Goal: Find specific page/section: Find specific page/section

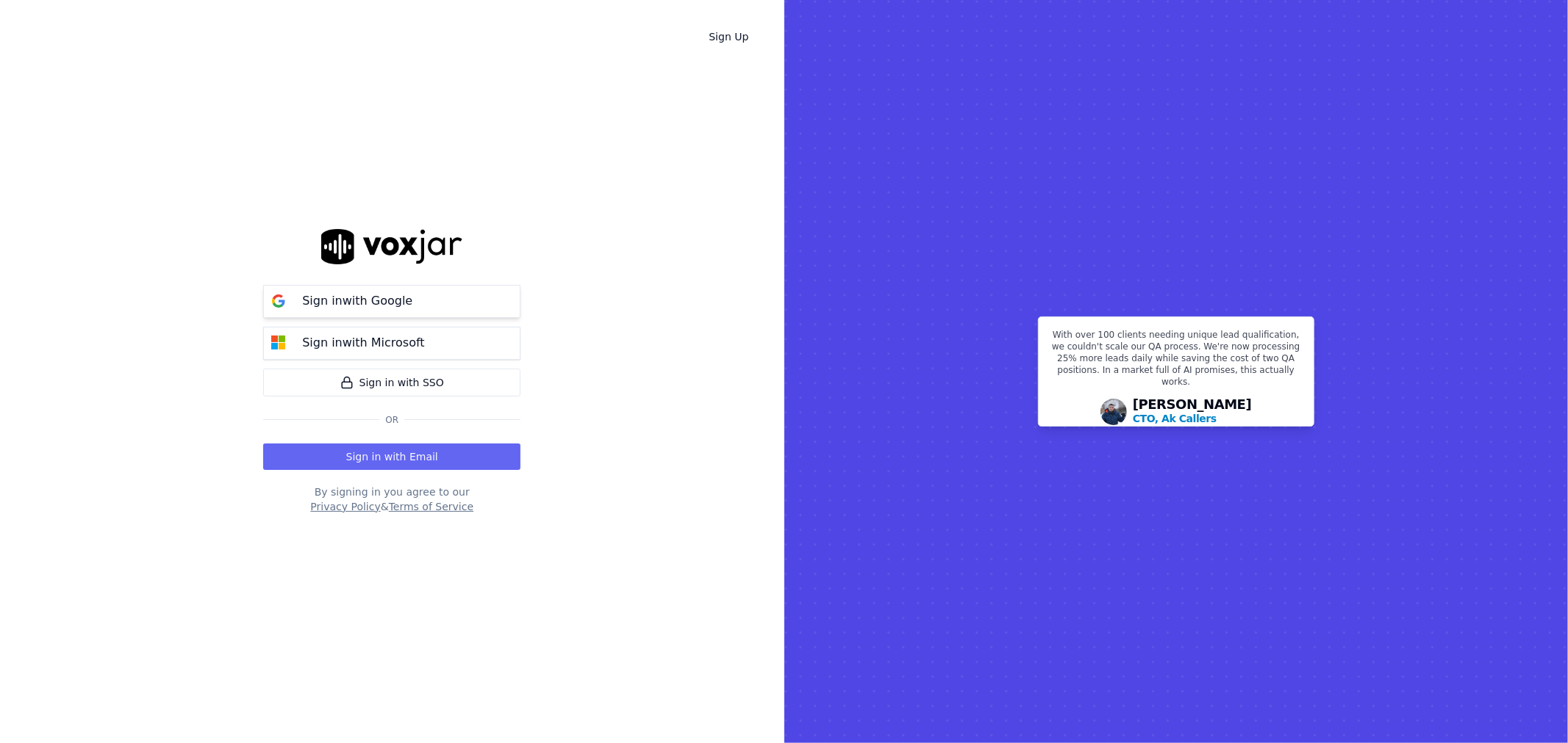
click at [361, 306] on p "Sign in with Google" at bounding box center [357, 301] width 110 height 17
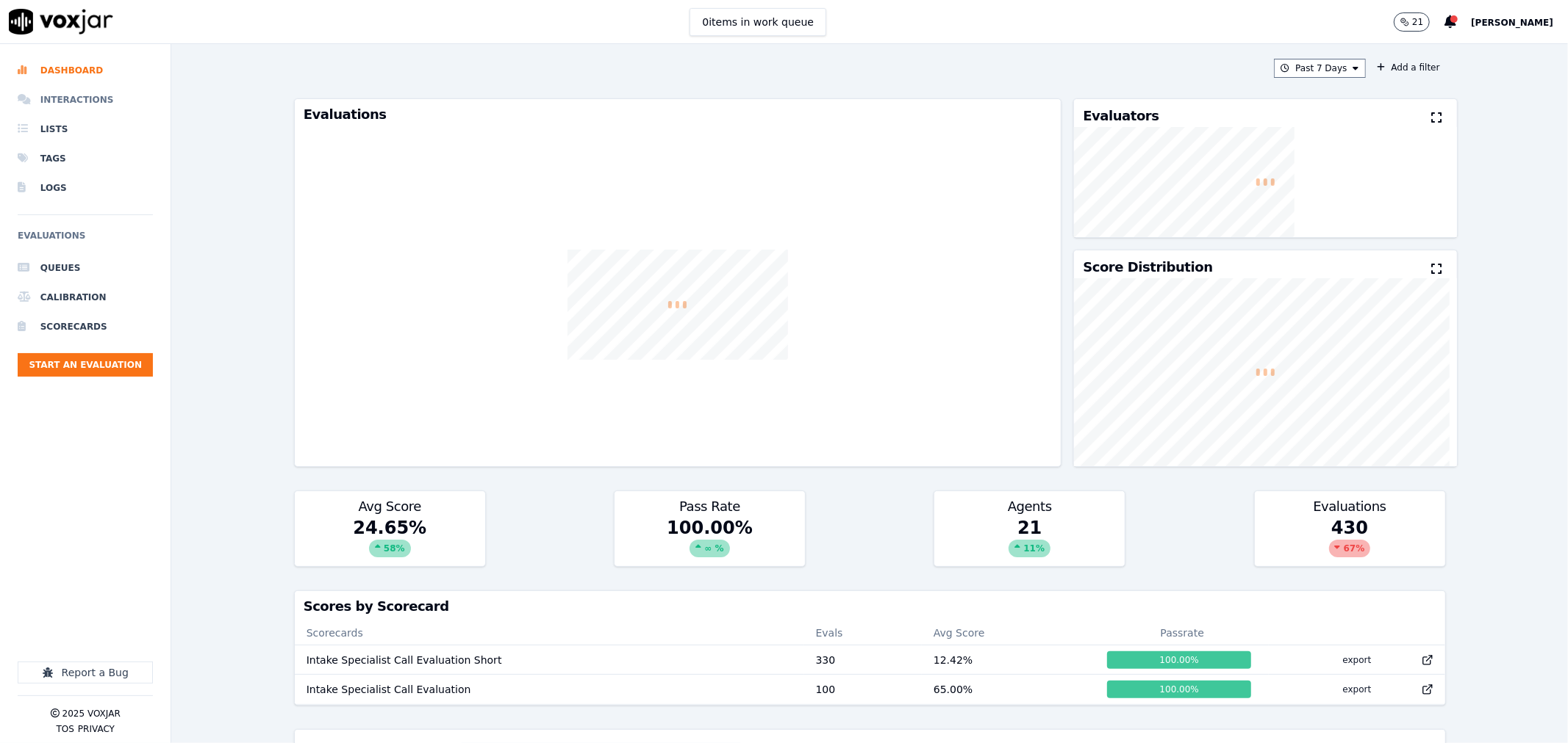
click at [75, 104] on li "Interactions" at bounding box center [85, 100] width 136 height 29
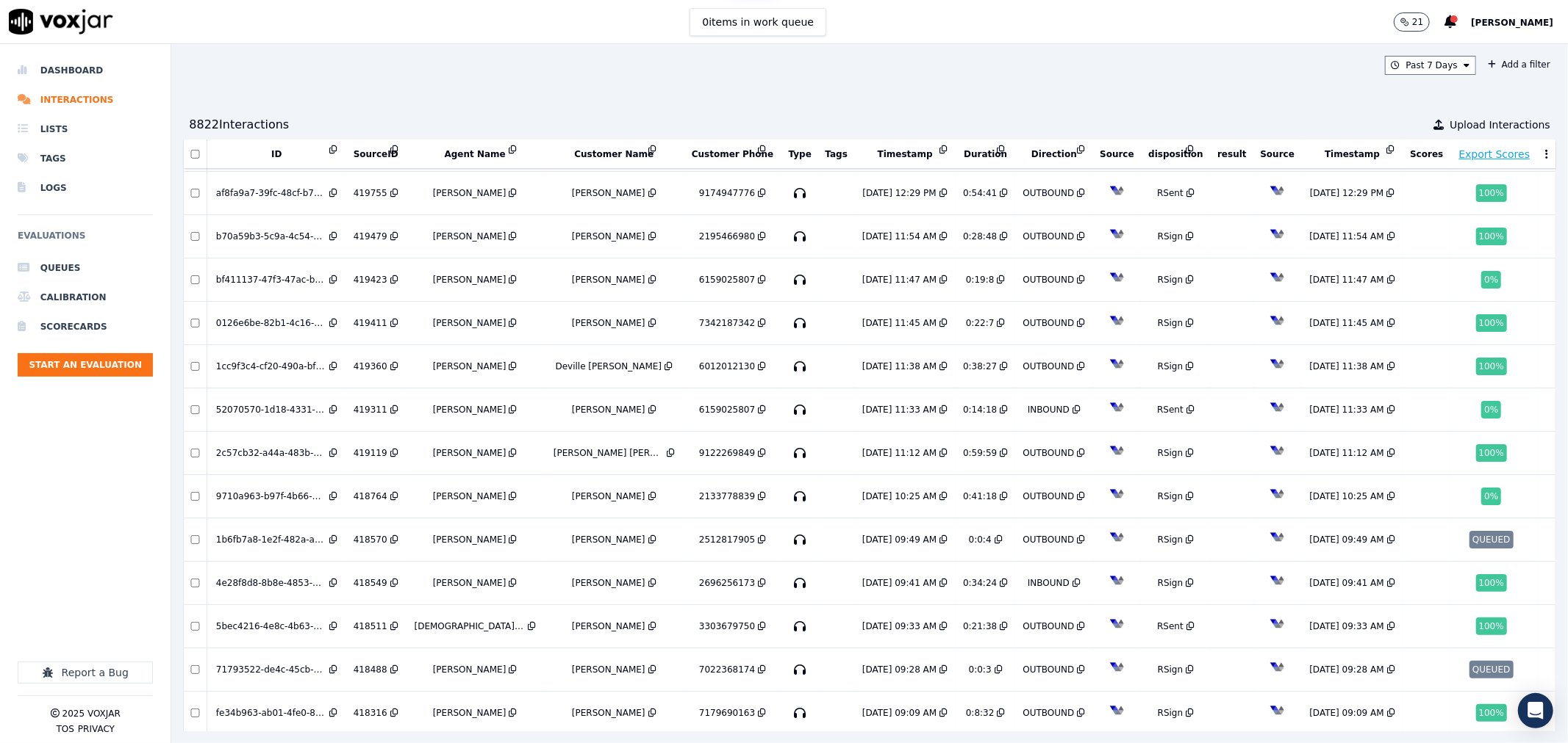
scroll to position [839, 0]
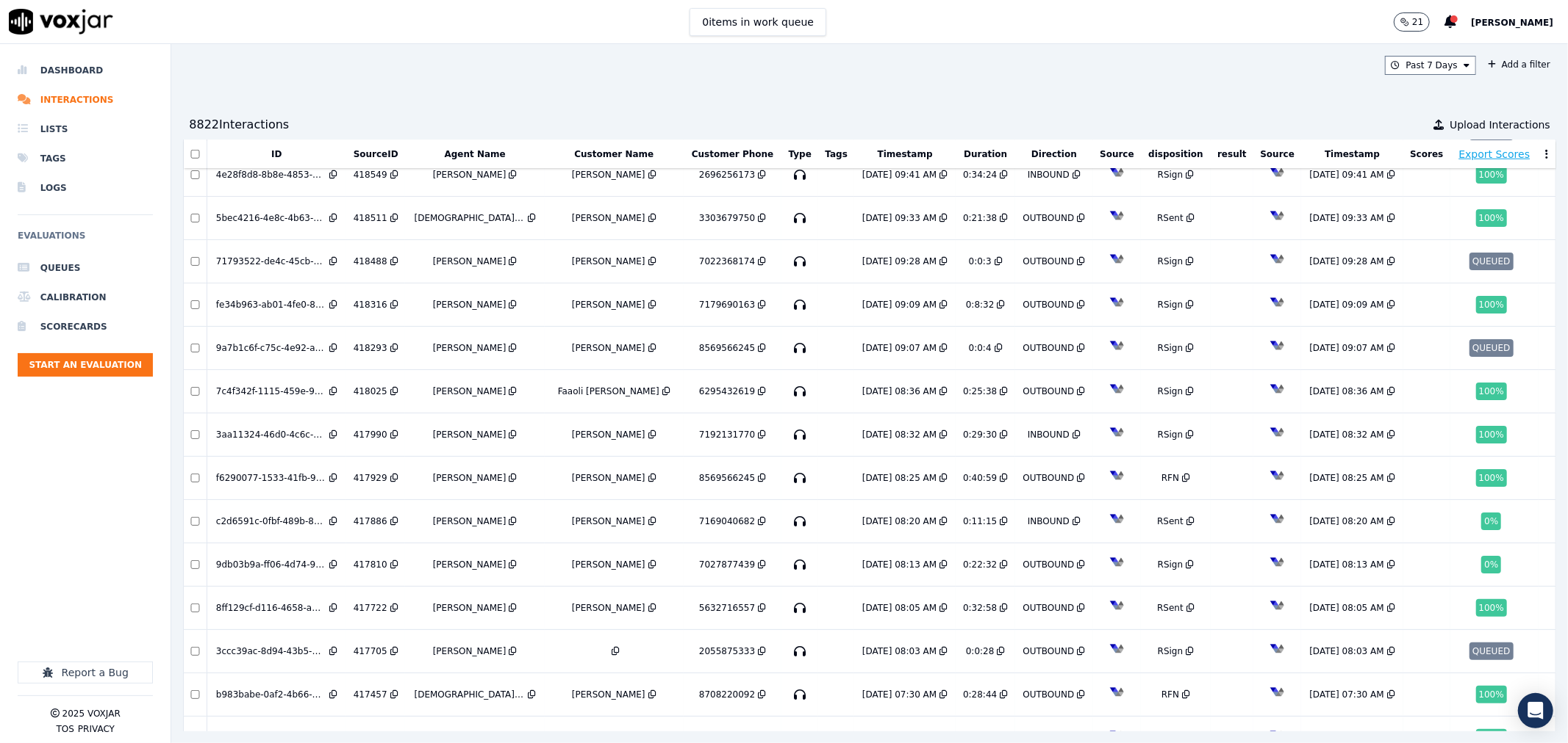
click at [1539, 155] on button at bounding box center [1546, 154] width 15 height 22
click at [1474, 182] on button "Edit Columns" at bounding box center [1504, 179] width 99 height 23
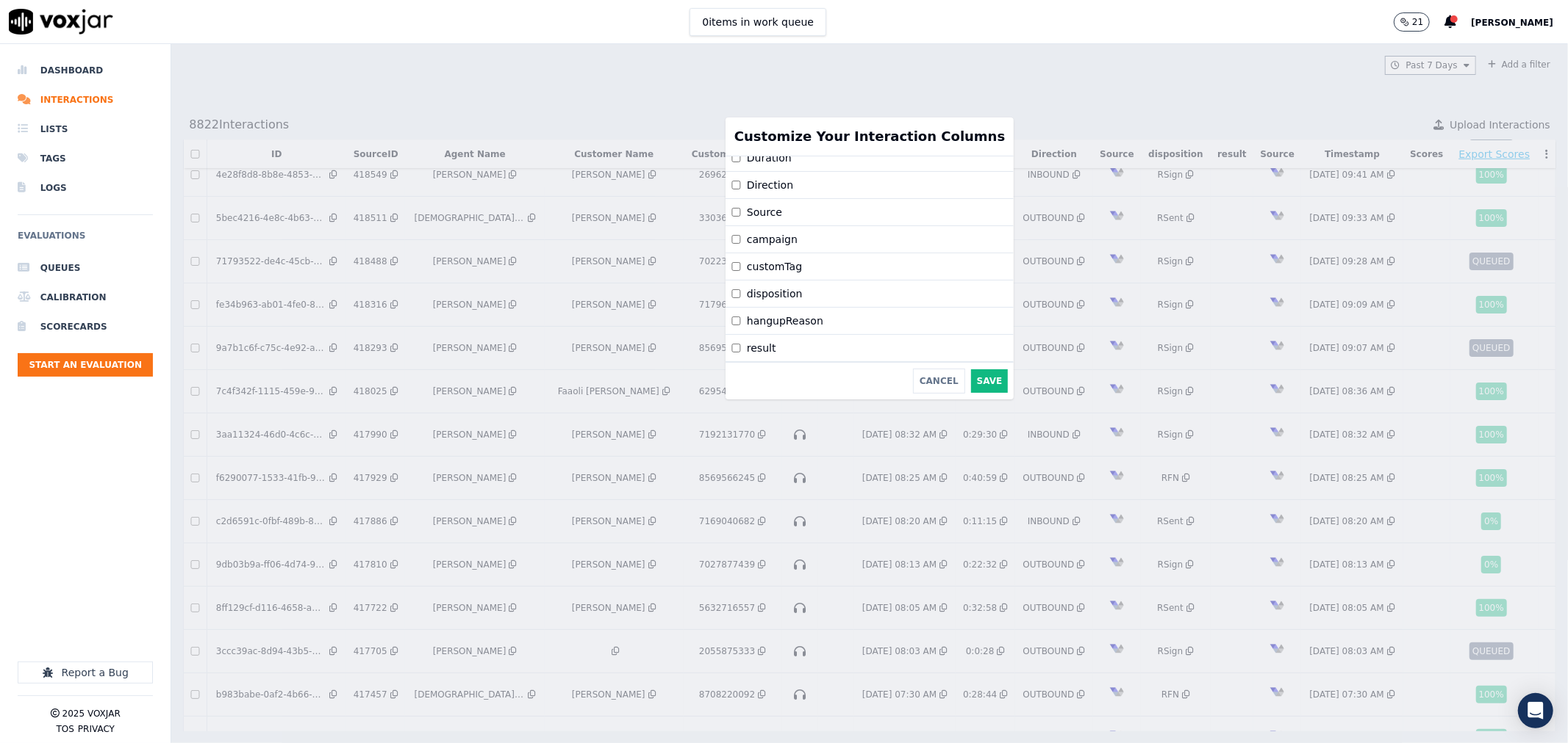
scroll to position [238, 0]
